Goal: Transaction & Acquisition: Book appointment/travel/reservation

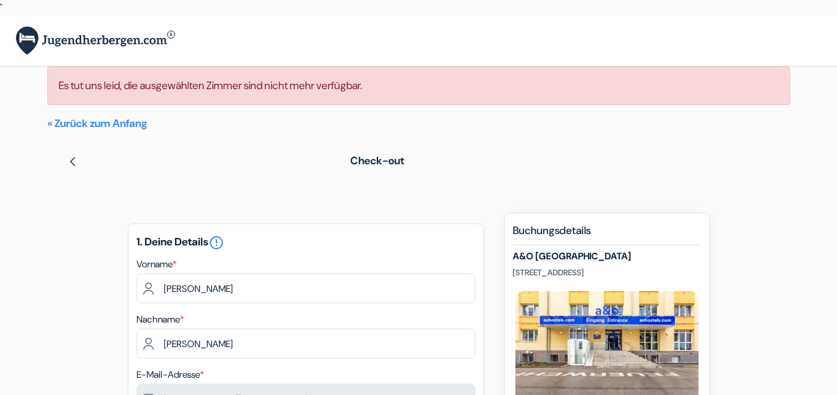
select select "11"
select select "2026"
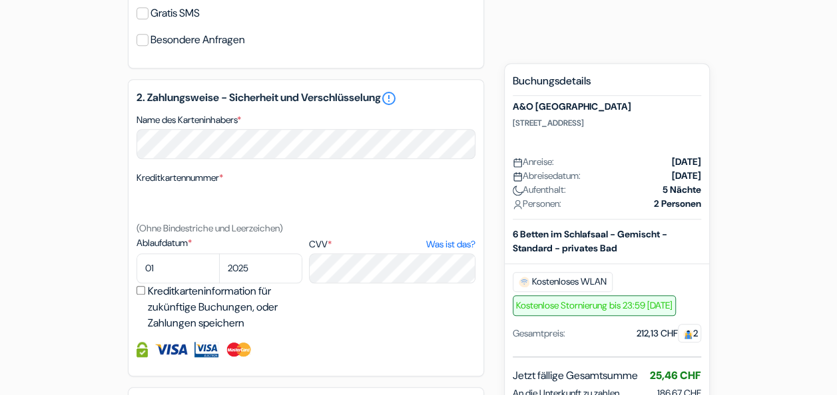
scroll to position [539, 0]
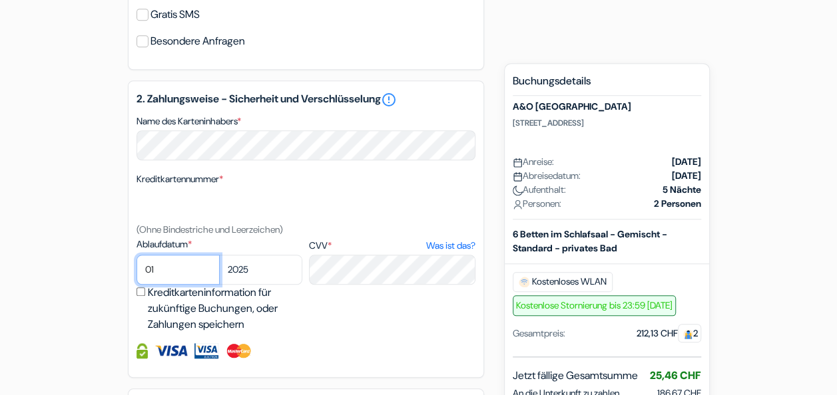
select select "11"
select select "2026"
